Goal: Information Seeking & Learning: Check status

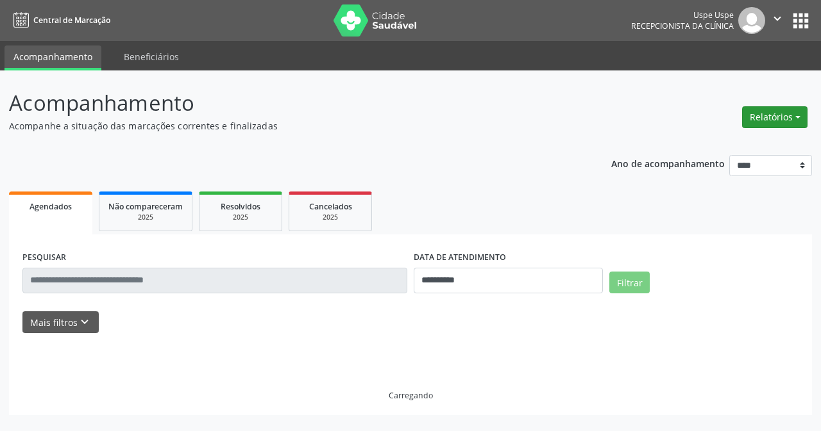
drag, startPoint x: 758, startPoint y: 121, endPoint x: 709, endPoint y: 120, distance: 48.7
click at [760, 121] on button "Relatórios" at bounding box center [774, 117] width 65 height 22
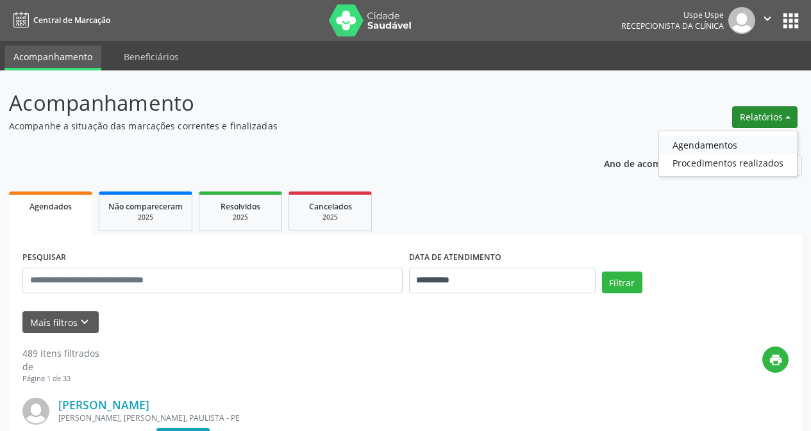
click at [703, 135] on ul "Agendamentos Procedimentos realizados" at bounding box center [727, 154] width 139 height 46
click at [705, 144] on link "Agendamentos" at bounding box center [728, 145] width 138 height 18
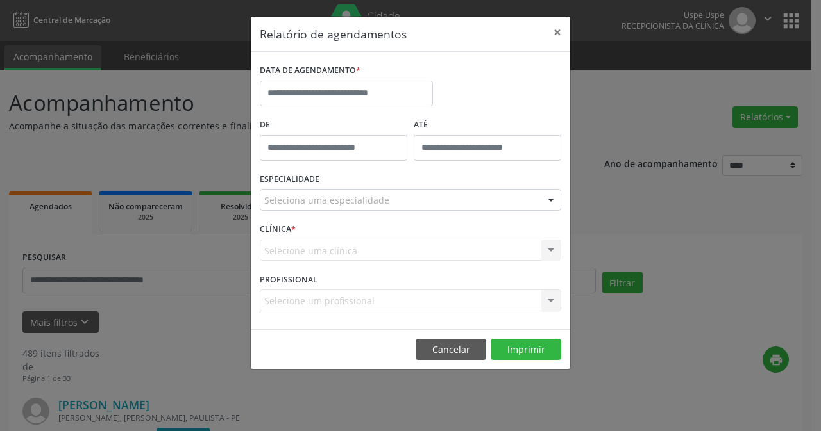
click at [338, 75] on label "DATA DE AGENDAMENTO *" at bounding box center [310, 71] width 101 height 20
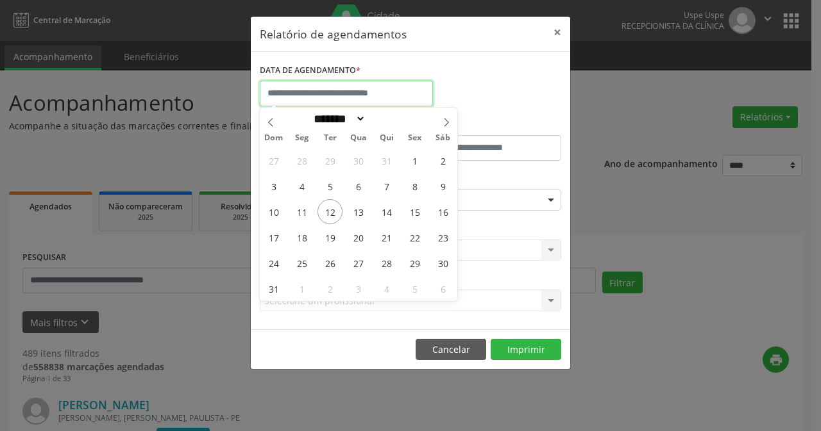
click at [344, 89] on input "text" at bounding box center [346, 94] width 173 height 26
click at [339, 213] on span "12" at bounding box center [329, 211] width 25 height 25
type input "**********"
click at [339, 213] on span "12" at bounding box center [329, 211] width 25 height 25
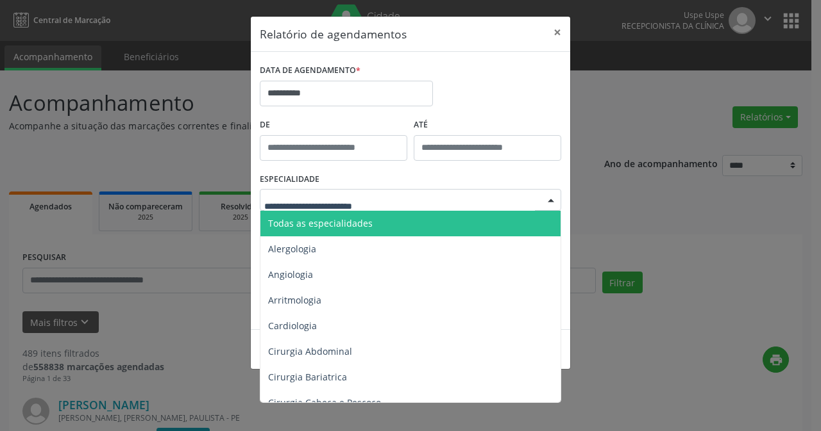
click at [395, 221] on span "Todas as especialidades" at bounding box center [411, 224] width 302 height 26
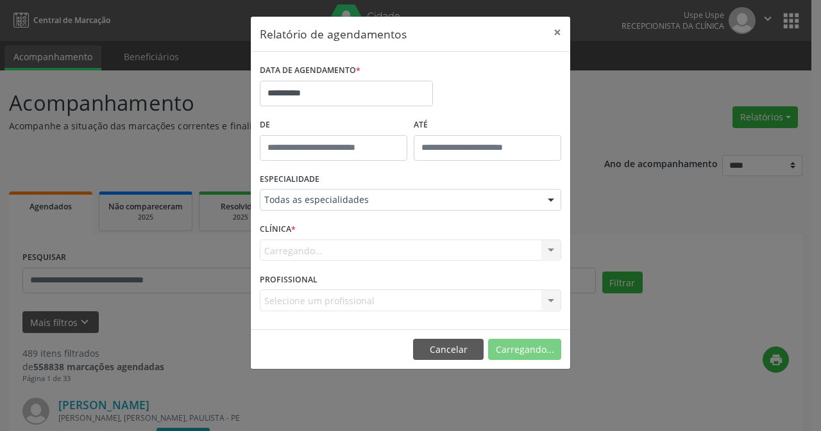
click at [311, 247] on div "Carregando... Nenhum resultado encontrado para: " " Não há nenhuma opção para s…" at bounding box center [410, 251] width 301 height 22
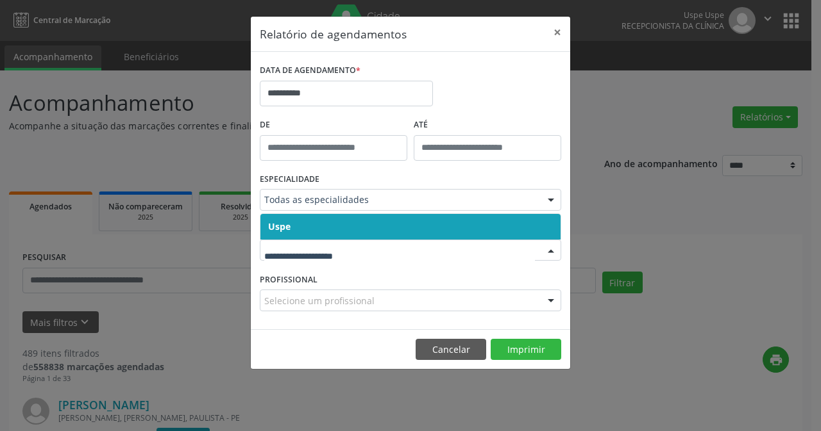
click at [318, 252] on input "text" at bounding box center [399, 257] width 271 height 26
click at [308, 237] on span "Uspe" at bounding box center [410, 227] width 300 height 26
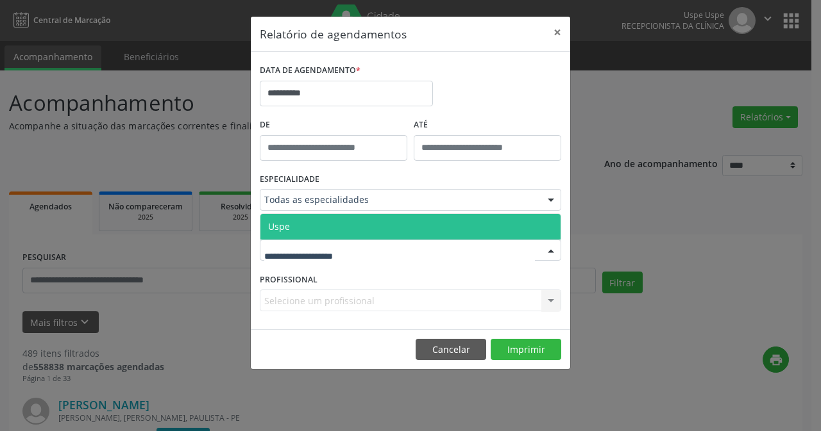
click at [294, 237] on span "Uspe" at bounding box center [410, 227] width 300 height 26
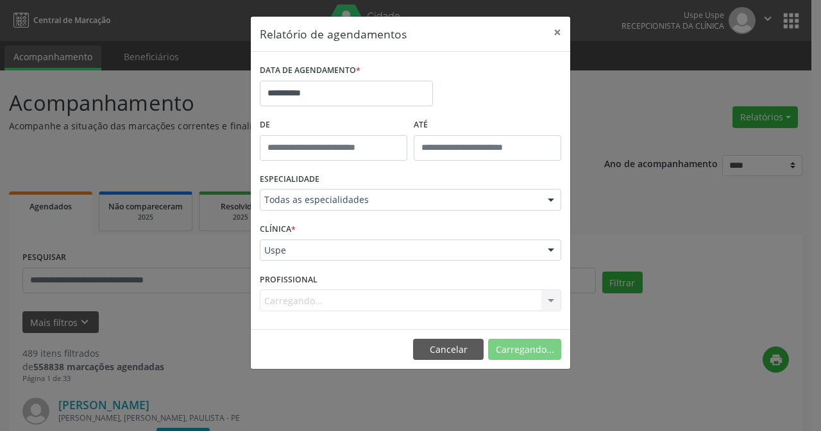
click at [304, 294] on div "Carregando... Nenhum resultado encontrado para: " " Não há nenhuma opção para s…" at bounding box center [410, 301] width 301 height 22
click at [306, 302] on div "Carregando... Nenhum resultado encontrado para: " " Não há nenhuma opção para s…" at bounding box center [410, 301] width 301 height 22
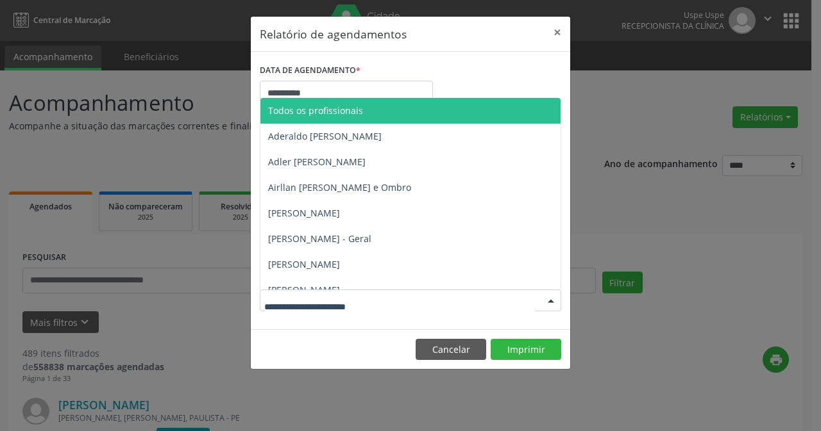
click at [306, 302] on input "text" at bounding box center [399, 307] width 271 height 26
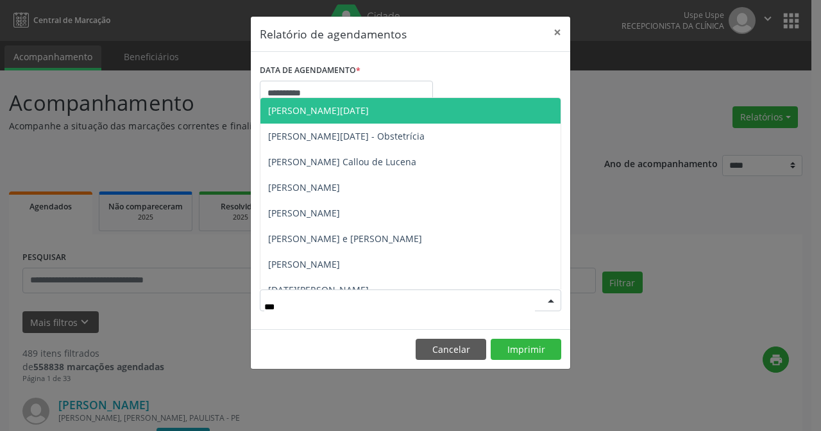
type input "****"
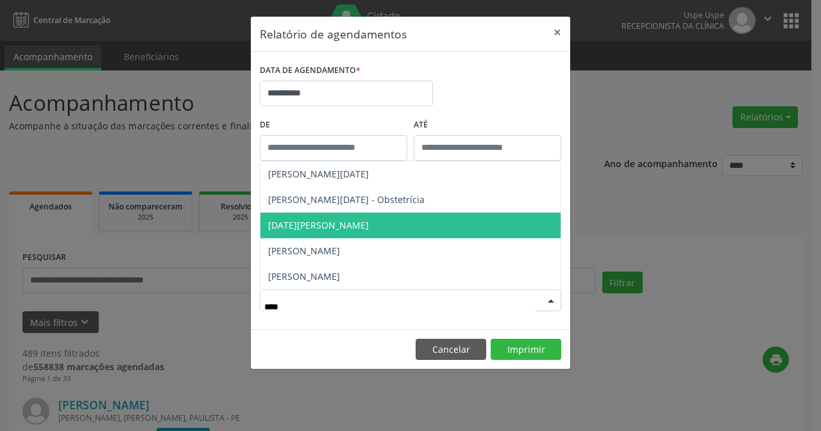
click at [369, 223] on span "[DATE][PERSON_NAME]" at bounding box center [318, 225] width 101 height 12
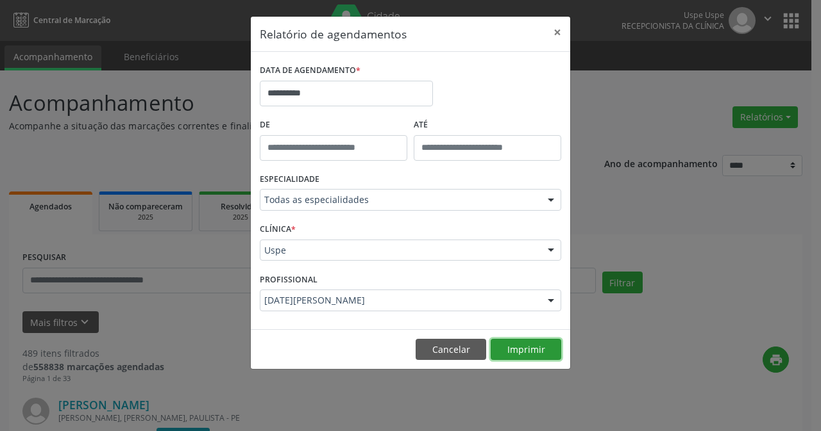
click at [529, 346] on button "Imprimir" at bounding box center [525, 350] width 71 height 22
click at [454, 340] on button "Cancelar" at bounding box center [450, 350] width 71 height 22
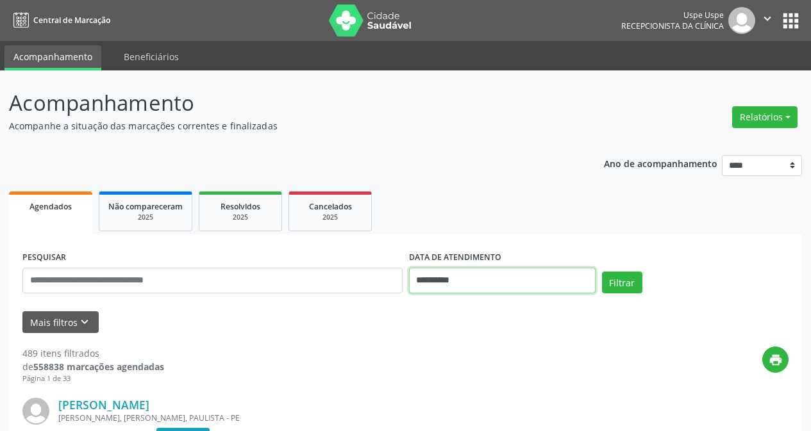
click at [499, 279] on input "**********" at bounding box center [502, 281] width 187 height 26
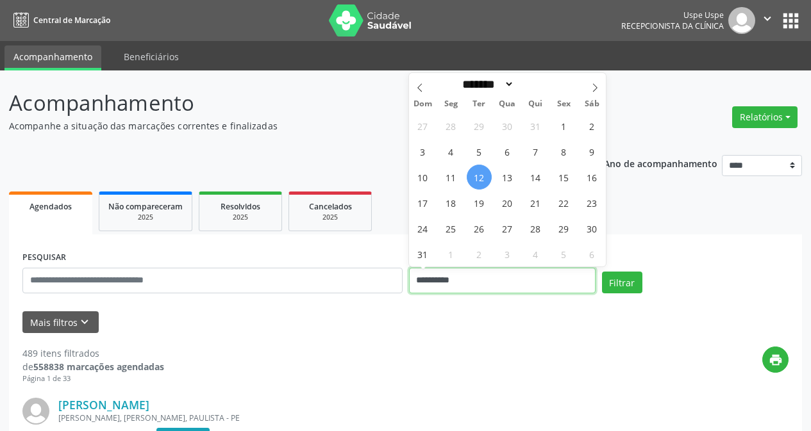
click at [499, 279] on input "**********" at bounding box center [502, 281] width 187 height 26
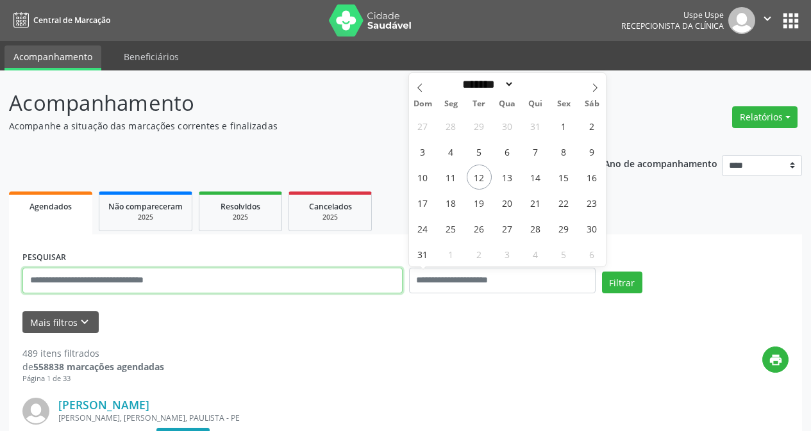
click at [351, 280] on input "text" at bounding box center [212, 281] width 380 height 26
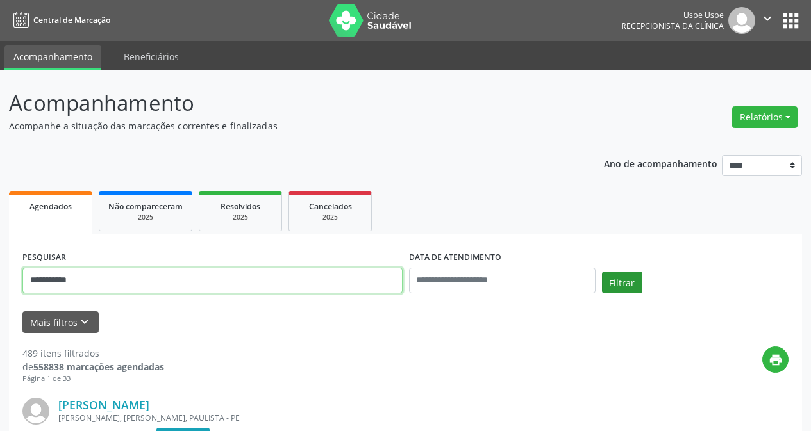
type input "**********"
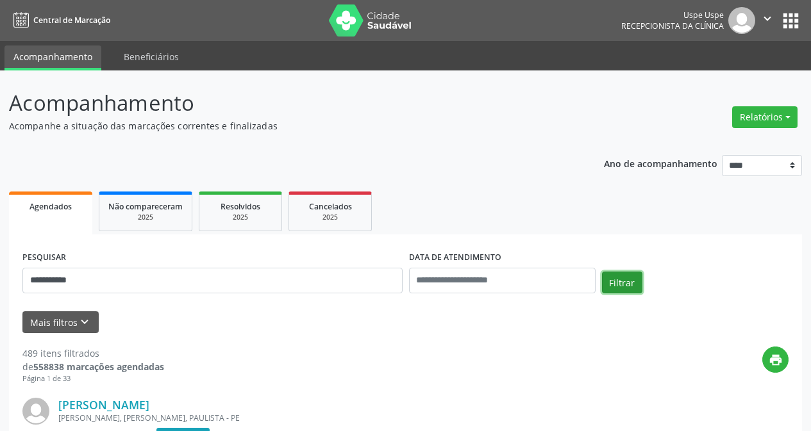
click at [619, 288] on button "Filtrar" at bounding box center [622, 283] width 40 height 22
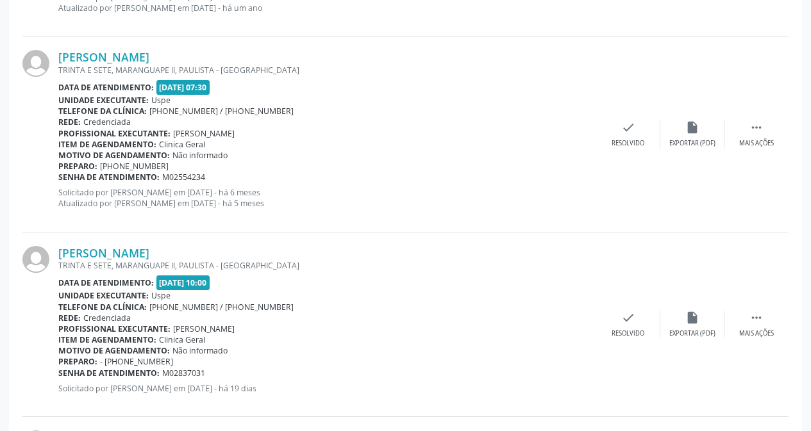
scroll to position [2498, 0]
